Goal: Navigation & Orientation: Find specific page/section

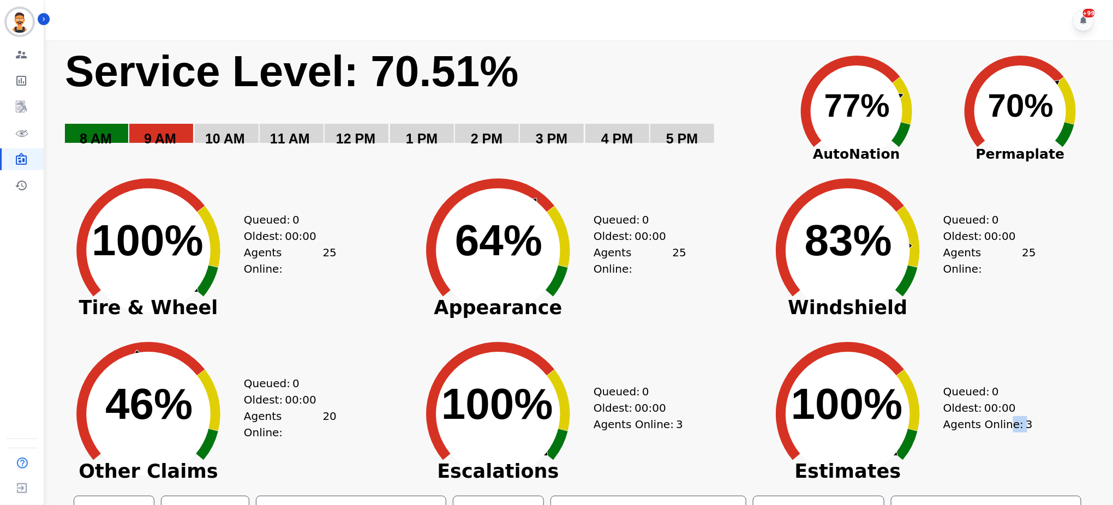
click at [1009, 424] on div "Agents Online: 3" at bounding box center [990, 424] width 93 height 16
click at [1031, 424] on div "Agents Online: 3" at bounding box center [990, 424] width 93 height 16
click at [381, 61] on text "Service Level: 70.89%" at bounding box center [292, 71] width 454 height 49
click at [426, 118] on rect "Service Level: 0%" at bounding box center [416, 103] width 705 height 117
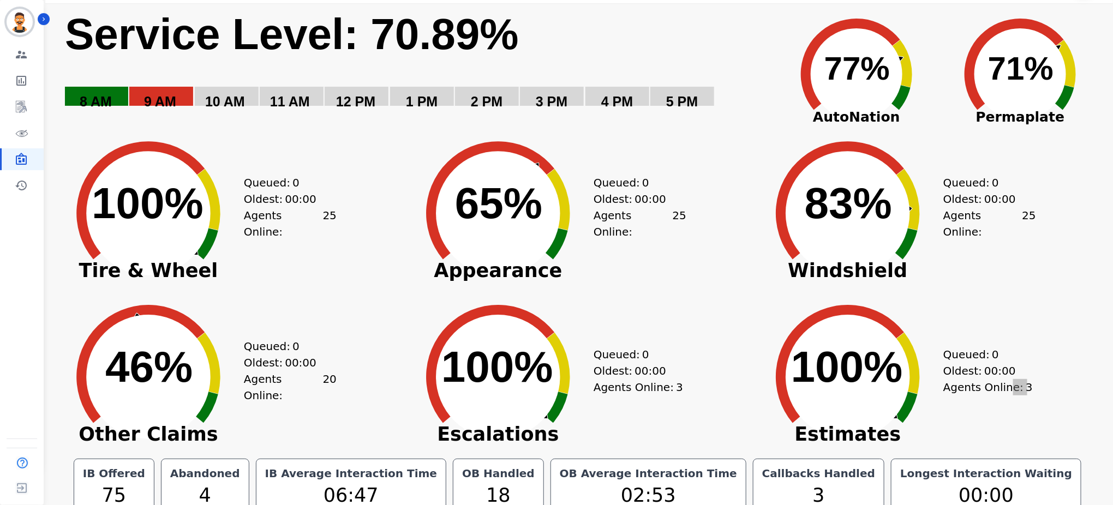
scroll to position [53, 0]
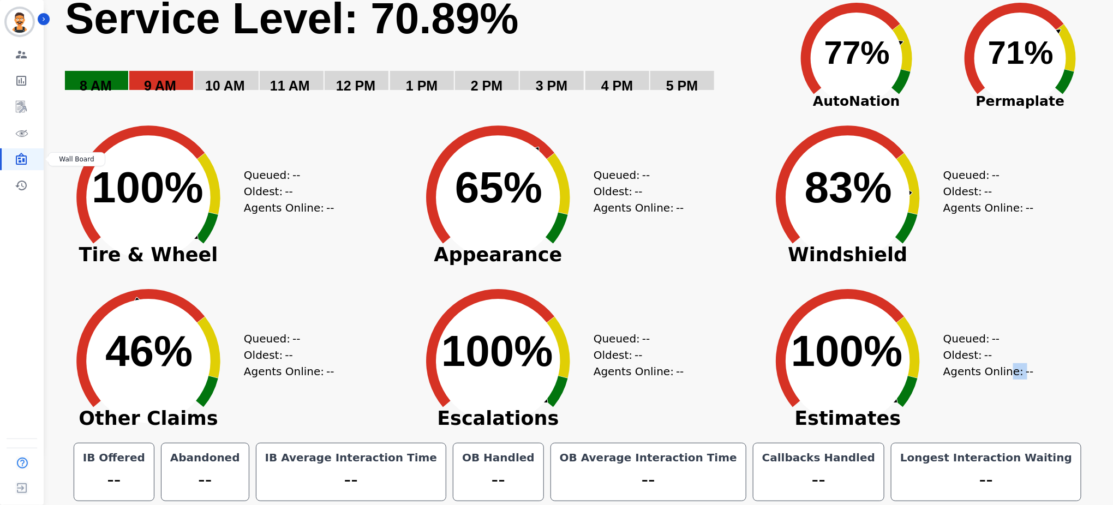
click at [27, 158] on link "Sidebar" at bounding box center [23, 159] width 42 height 22
click at [21, 136] on icon "Sidebar" at bounding box center [23, 133] width 7 height 6
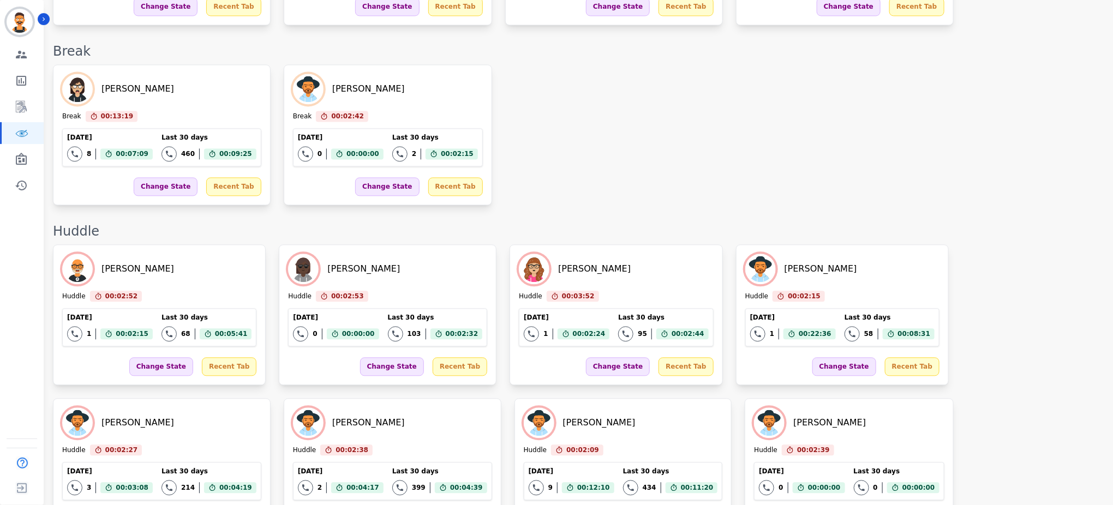
scroll to position [1392, 0]
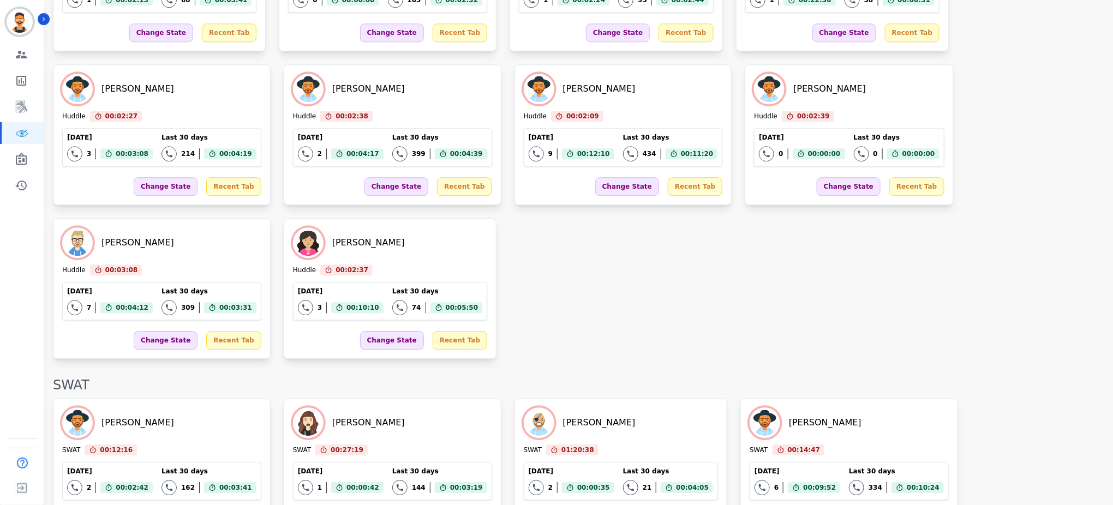
click at [459, 377] on div "SWAT" at bounding box center [577, 385] width 1049 height 17
